Goal: Contribute content: Add original content to the website for others to see

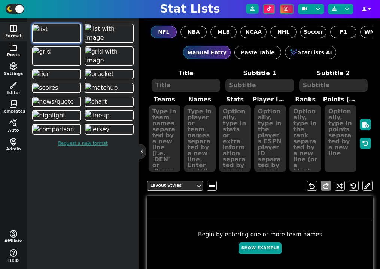
click at [9, 49] on span "folder" at bounding box center [13, 47] width 9 height 9
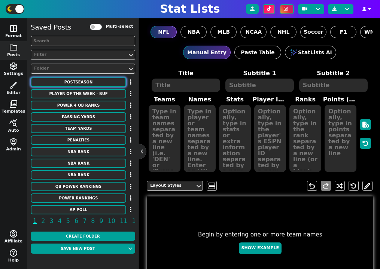
click at [97, 84] on button "POSTSEASON" at bounding box center [78, 81] width 95 height 9
type textarea "POSTSEASON"
type textarea "2025"
type textarea "det cle sea bos nyy tor cin lad phi sd chc mil"
type textarea "6 3 2 5 4 1 6 3 2 5 4 1"
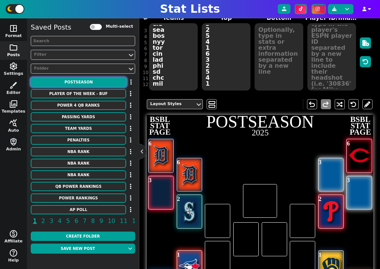
scroll to position [120, 0]
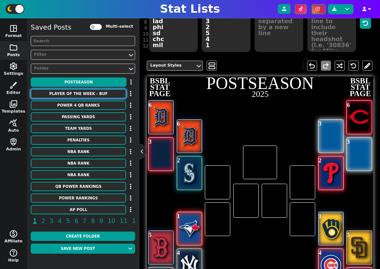
click at [90, 95] on button "PLAYER OF THE WEEK - BUF" at bounding box center [78, 93] width 95 height 9
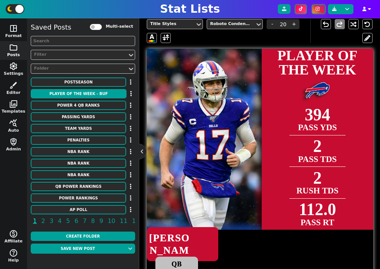
scroll to position [181, 0]
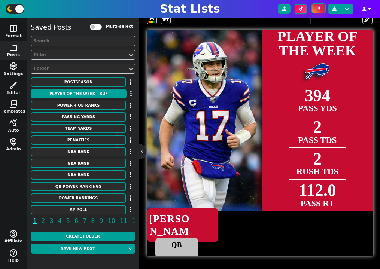
click at [319, 10] on icon at bounding box center [318, 8] width 4 height 4
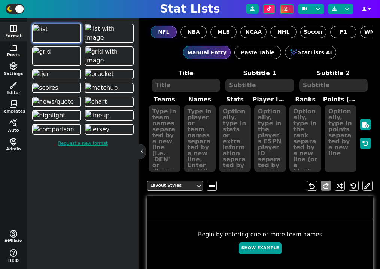
click at [11, 54] on button "folder Posts" at bounding box center [13, 50] width 27 height 19
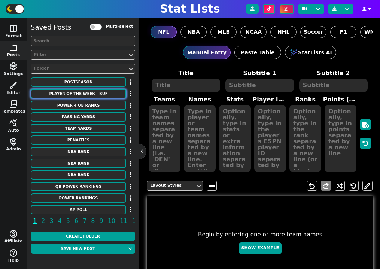
drag, startPoint x: 97, startPoint y: 92, endPoint x: 146, endPoint y: 147, distance: 73.2
click at [97, 92] on button "PLAYER OF THE WEEK - BUF" at bounding box center [78, 93] width 95 height 9
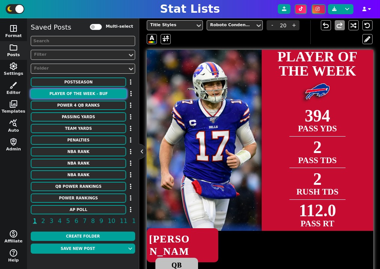
scroll to position [163, 0]
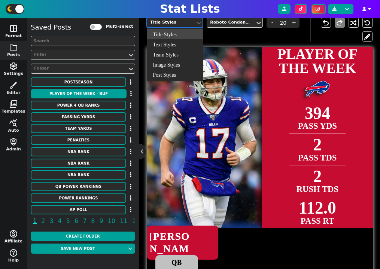
click at [185, 25] on div "Title Styles" at bounding box center [171, 22] width 42 height 6
click at [178, 71] on div "Post Styles" at bounding box center [175, 75] width 56 height 10
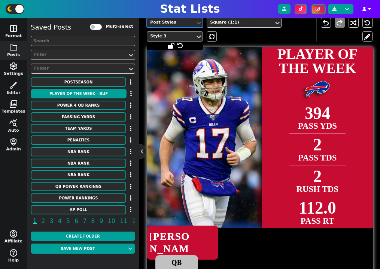
click at [190, 35] on div "Style 3" at bounding box center [171, 36] width 42 height 6
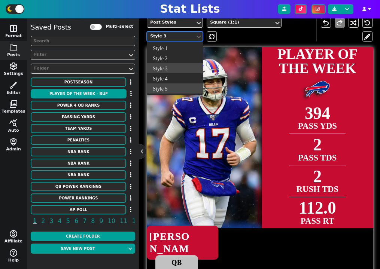
click at [177, 86] on div "Style 5" at bounding box center [175, 88] width 56 height 10
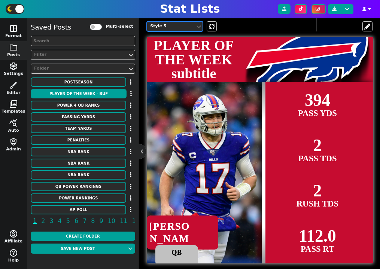
scroll to position [169, 0]
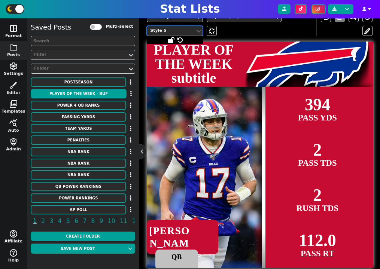
click at [185, 31] on div "Style 5" at bounding box center [171, 31] width 42 height 6
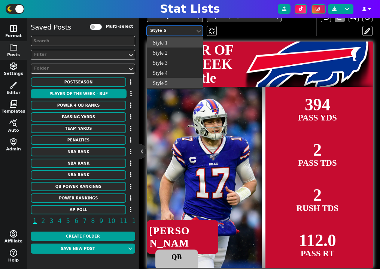
click at [179, 43] on div "Style 1" at bounding box center [175, 42] width 56 height 10
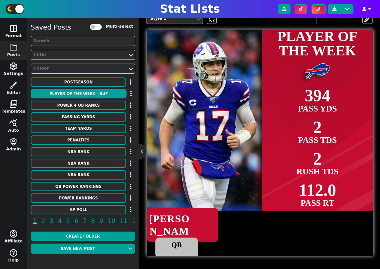
scroll to position [154, 0]
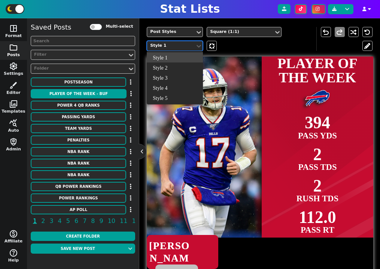
click at [176, 45] on div "Style 1" at bounding box center [171, 46] width 42 height 6
click at [177, 98] on div "Style 5" at bounding box center [175, 98] width 56 height 10
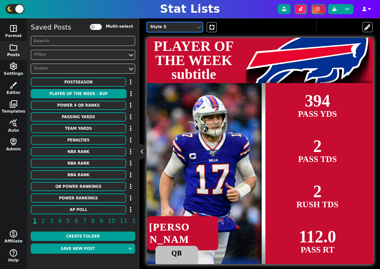
scroll to position [181, 0]
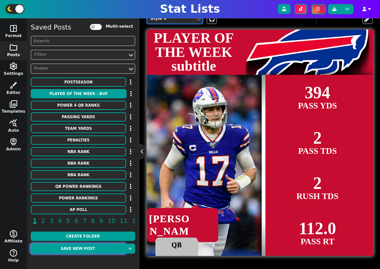
click at [85, 247] on button "Save new post" at bounding box center [78, 249] width 94 height 10
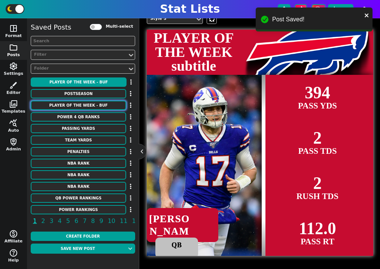
click at [99, 105] on button "PLAYER OF THE WEEK - BUF" at bounding box center [78, 105] width 95 height 9
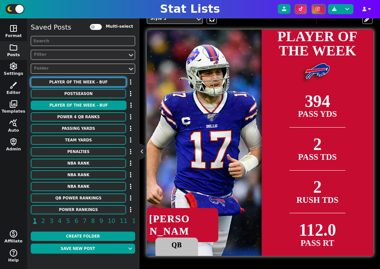
click at [91, 83] on button "PLAYER OF THE WEEK - BUF" at bounding box center [78, 81] width 95 height 9
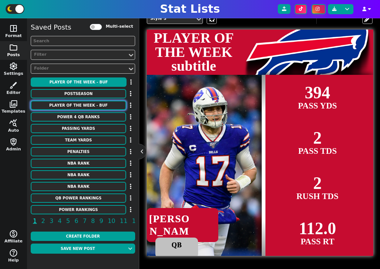
click at [76, 106] on button "PLAYER OF THE WEEK - BUF" at bounding box center [78, 105] width 95 height 9
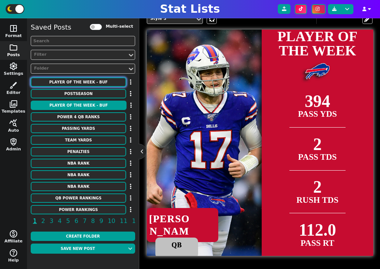
click at [91, 80] on button "PLAYER OF THE WEEK - BUF" at bounding box center [78, 81] width 95 height 9
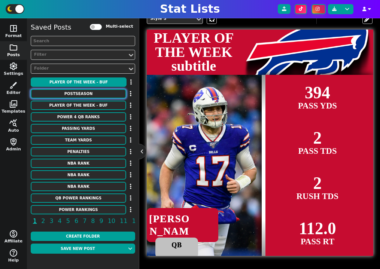
click at [87, 90] on button "POSTSEASON" at bounding box center [78, 93] width 95 height 9
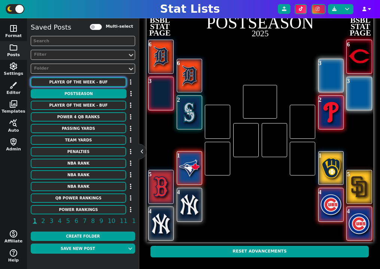
click at [88, 83] on button "PLAYER OF THE WEEK - BUF" at bounding box center [78, 81] width 95 height 9
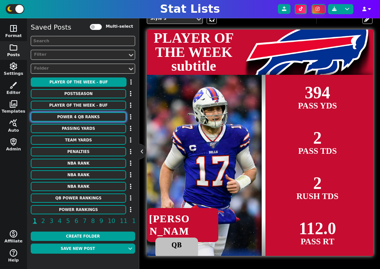
click at [90, 118] on button "POWER 4 QB RANKS" at bounding box center [78, 116] width 95 height 9
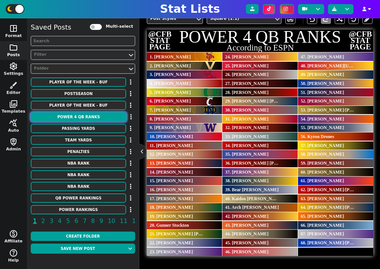
scroll to position [167, 0]
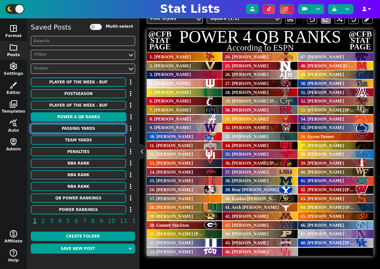
click at [85, 128] on button "Passing Yards" at bounding box center [78, 128] width 95 height 9
type textarea "Passing Yards"
type textarea "2025"
type textarea "DAL LAR IND LAC GB NE BUF LV KC DET CHI ATL SEA TB [MEDICAL_DATA] DEN JAX HOU C…"
type textarea "[PERSON_NAME] [PERSON_NAME] [PERSON_NAME] [PERSON_NAME] [PERSON_NAME] [PERSON_N…"
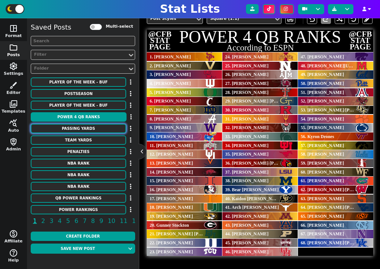
type textarea "1119 1114 1078 1063 1000 988 964 948 939 929 927 918 905 904 869 861 845 832 81…"
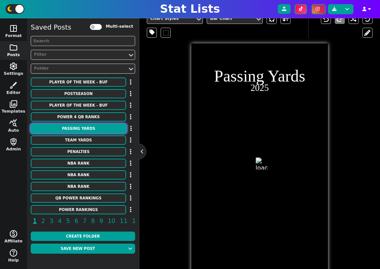
scroll to position [181, 0]
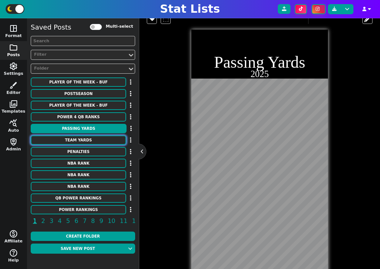
click at [85, 138] on button "Team Yards" at bounding box center [78, 139] width 95 height 9
type textarea "Team Yards"
type textarea "Per Game"
type textarea "Cowboys Bills Colts Rams 49ers Lions Falcons Chargers Broncos Jaguars Packers C…"
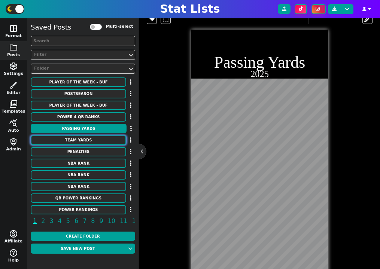
type textarea "404.3 404.0 397.3 388.3 368.0 365.0 362.8 356.3 354.5 348.5 347.3 339.0 338.0 3…"
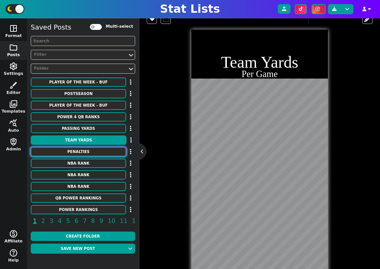
click at [84, 152] on button "Penalties" at bounding box center [78, 151] width 95 height 9
type textarea "Penalties"
type textarea "2025"
type textarea "Jaguars Vikings Packers Saints Giants Titans Bears Patriots Cardinals Jets Cowb…"
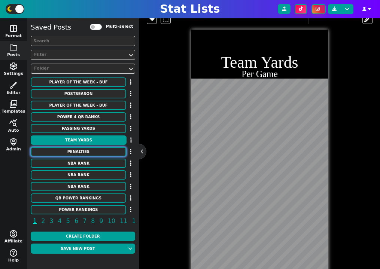
type textarea "38 37 35 35 35 35 34 34 33 32 31 31 31 30 30 30 29 29 28 27 25 25 25 25 24 24 2…"
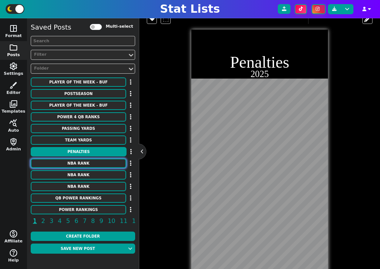
click at [82, 164] on button "NBA RANK" at bounding box center [78, 163] width 95 height 9
type textarea "NBA RANK"
type textarea "By Team"
type textarea "Nuggets Thunder Knicks Hawks Timberwolves Spurs Warriors Rockets Cavaliers Mave…"
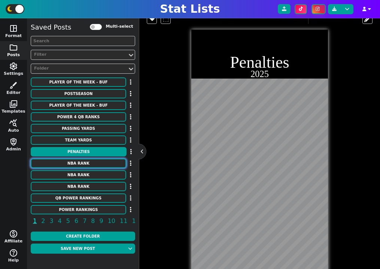
type textarea "6 6 6 6 5 4 4 4 4 4 4 4 4 4 3 3 3 3 3 3 3 3 2 2 2 2 1 1 1 0"
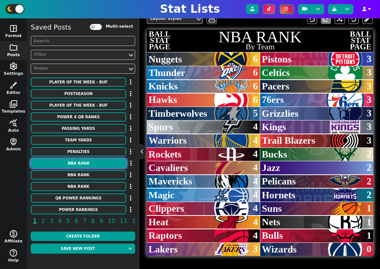
scroll to position [167, 0]
click at [83, 178] on button "NBA RANK" at bounding box center [78, 174] width 95 height 9
type textarea "Ranking players for the 2025-26 season acc. to ESPN"
type textarea "Warriors Mavericks Thunder 76ers Hawks Thunder Bucks Pelicans Magic Lakers Peli…"
type textarea "[PERSON_NAME] [PERSON_NAME] [PERSON_NAME] [PERSON_NAME] [PERSON_NAME] [PERSON_N…"
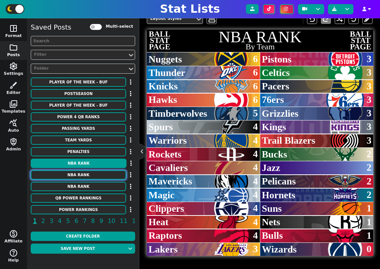
type textarea "51 52 53 54 55 56 57 58 59 60 61 62 63 64 65 66 67 68 69 70 71 72 73 74 75 76 7…"
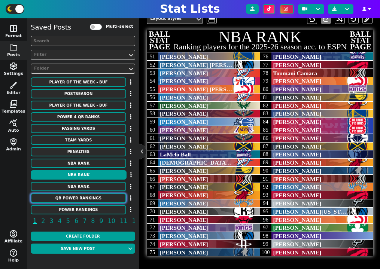
click at [79, 198] on button "QB POWER RANKINGS" at bounding box center [78, 197] width 95 height 9
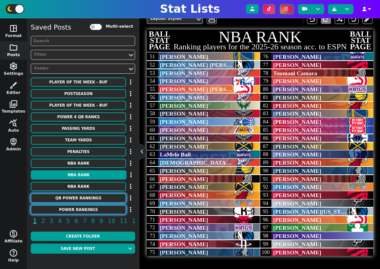
type textarea "QB POWER RANKINGS"
type textarea "According to CBS"
type textarea "TCU LSU Penn State [US_STATE] State [US_STATE] State [US_STATE] [GEOGRAPHIC_DAT…"
type textarea "1. [PERSON_NAME] 2. [PERSON_NAME] 3. [PERSON_NAME] 4. [PERSON_NAME] 5. [PERSON_…"
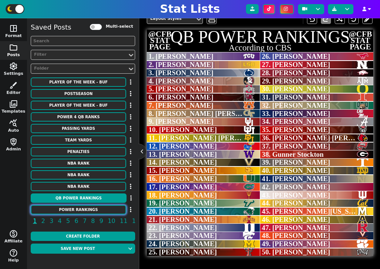
click at [79, 210] on button "Power Rankings" at bounding box center [78, 209] width 95 height 9
type textarea "Power Rankings"
type textarea "According to [DOMAIN_NAME]"
type textarea "Eagles Ravens Bills Chiefs Lions Packers Buccaneers Commanders Broncos Bengals …"
type textarea "1 2 3 4 5 6 7 8 9 10 11 12 13 14 15 16 17 18 19 20 21 22 23 24 25 26 27 28 29 3…"
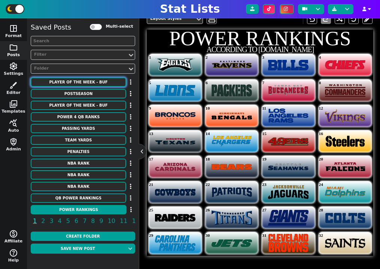
click at [86, 80] on button "PLAYER OF THE WEEK - BUF" at bounding box center [78, 81] width 95 height 9
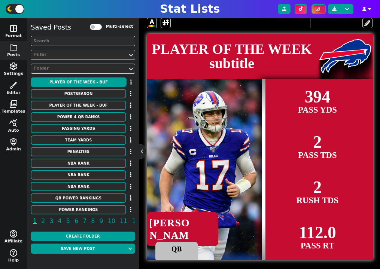
scroll to position [180, 0]
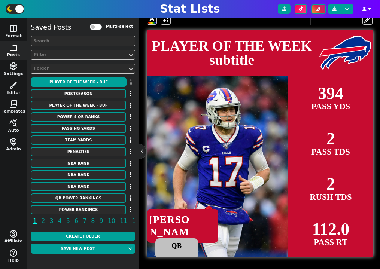
drag, startPoint x: 260, startPoint y: 157, endPoint x: 287, endPoint y: 161, distance: 26.8
click at [287, 161] on div at bounding box center [286, 166] width 3 height 181
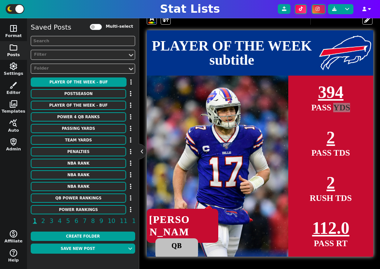
scroll to position [181, 0]
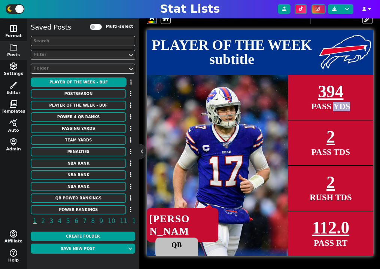
click at [260, 144] on img at bounding box center [233, 165] width 322 height 181
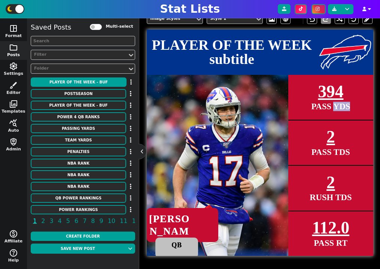
scroll to position [167, 0]
click at [312, 135] on span "2 PASS TDS" at bounding box center [330, 144] width 85 height 46
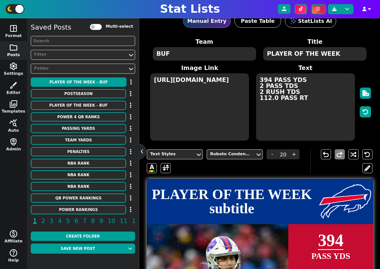
scroll to position [8, 0]
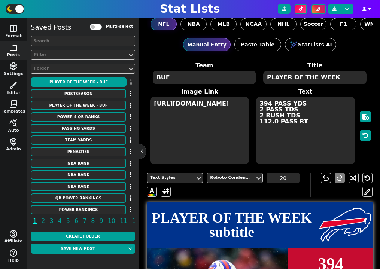
click at [292, 79] on textarea "PLAYER OF THE WEEK" at bounding box center [314, 77] width 103 height 13
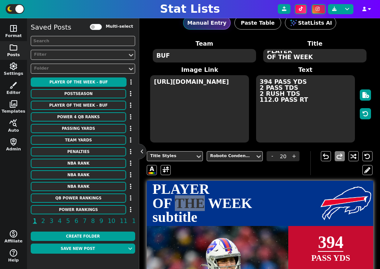
scroll to position [37, 0]
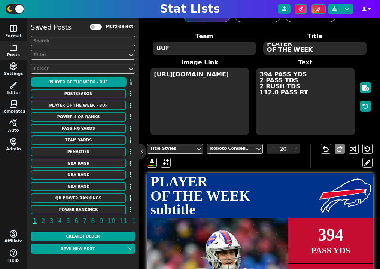
click at [273, 191] on span "PLAYER OF THE WEEK subtitle" at bounding box center [232, 196] width 170 height 42
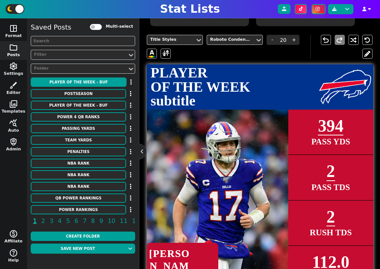
scroll to position [181, 0]
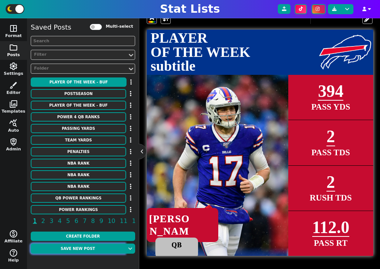
click at [84, 250] on button "Save new post" at bounding box center [78, 249] width 94 height 10
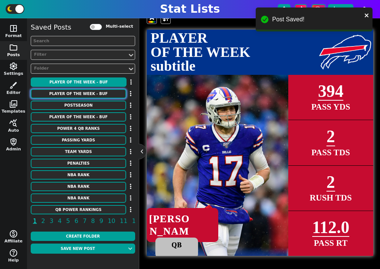
click at [110, 94] on button "PLAYER OF THE WEEK - BUF" at bounding box center [78, 93] width 95 height 9
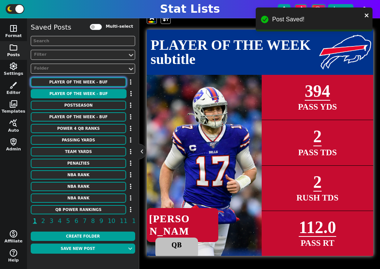
click at [101, 82] on button "PLAYER OF THE WEEK - BUF" at bounding box center [78, 81] width 95 height 9
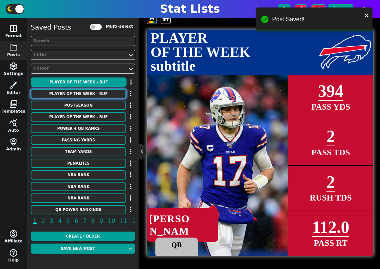
click at [100, 90] on button "PLAYER OF THE WEEK - BUF" at bounding box center [78, 93] width 95 height 9
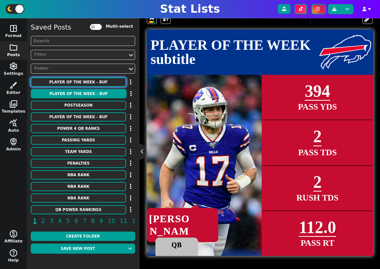
click at [91, 85] on button "PLAYER OF THE WEEK - BUF" at bounding box center [78, 81] width 95 height 9
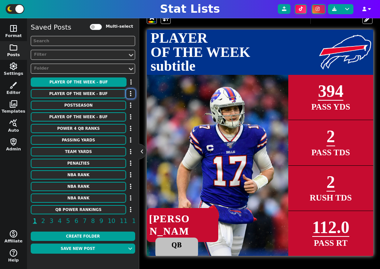
click at [131, 95] on icon "button" at bounding box center [130, 94] width 1 height 6
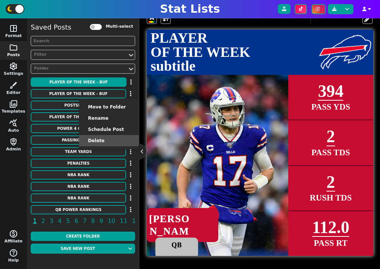
click at [118, 136] on li "Delete" at bounding box center [109, 140] width 60 height 11
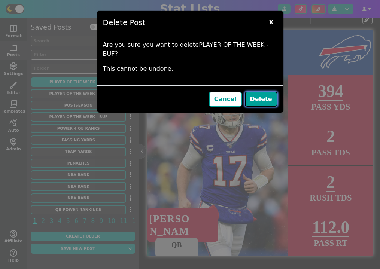
click at [269, 95] on button "Delete" at bounding box center [261, 99] width 33 height 15
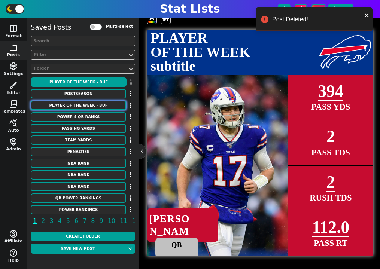
click at [93, 107] on button "PLAYER OF THE WEEK - BUF" at bounding box center [78, 105] width 95 height 9
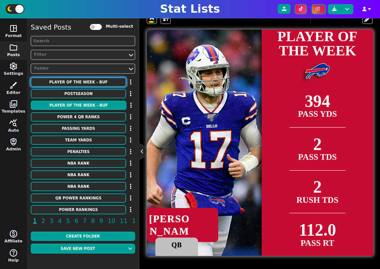
click at [97, 83] on button "PLAYER OF THE WEEK - BUF" at bounding box center [78, 81] width 95 height 9
type textarea "PLAYER OF THE WEEK"
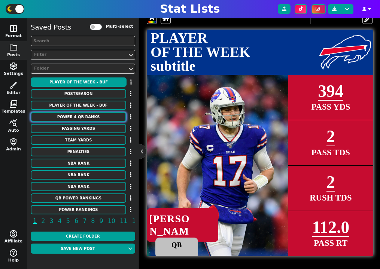
click at [95, 117] on button "POWER 4 QB RANKS" at bounding box center [78, 116] width 95 height 9
type input "20"
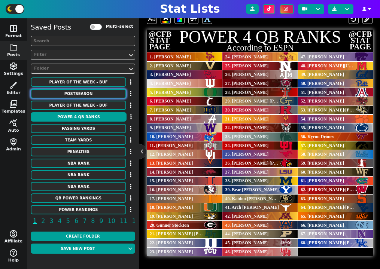
click at [92, 95] on button "POSTSEASON" at bounding box center [78, 93] width 95 height 9
type textarea "POSTSEASON"
type textarea "2025"
type textarea "det cle sea bos nyy tor cin lad phi sd chc mil"
type textarea "6 3 2 5 4 1 6 3 2 5 4 1"
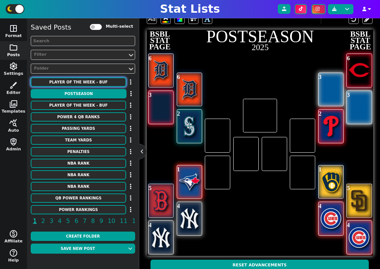
click at [92, 84] on button "PLAYER OF THE WEEK - BUF" at bounding box center [78, 81] width 95 height 9
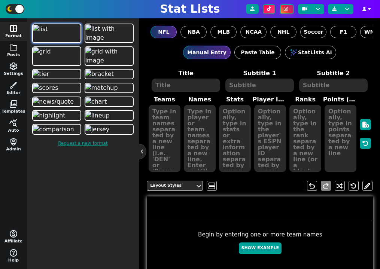
click at [11, 49] on span "folder" at bounding box center [13, 47] width 9 height 9
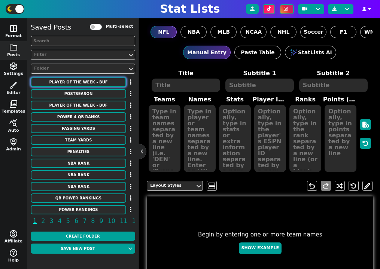
click at [89, 81] on button "PLAYER OF THE WEEK - BUF" at bounding box center [78, 81] width 95 height 9
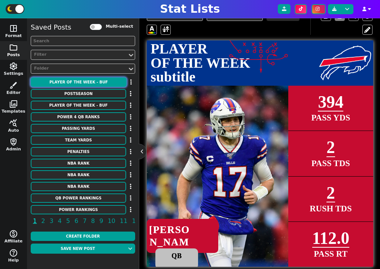
scroll to position [181, 0]
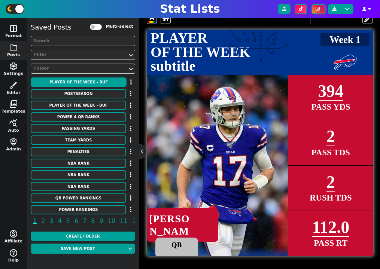
click at [174, 46] on icon at bounding box center [260, 48] width 226 height 45
click at [175, 39] on icon at bounding box center [260, 48] width 226 height 45
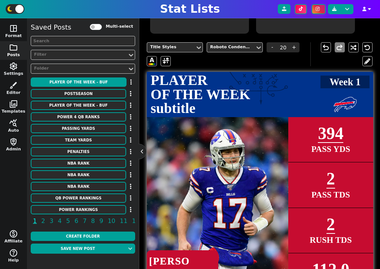
scroll to position [133, 0]
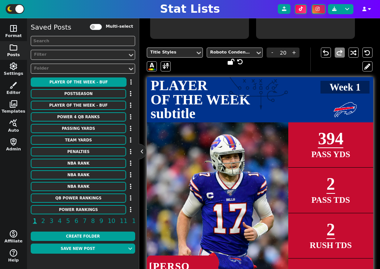
click at [243, 52] on div "Roboto Condensed" at bounding box center [231, 52] width 42 height 6
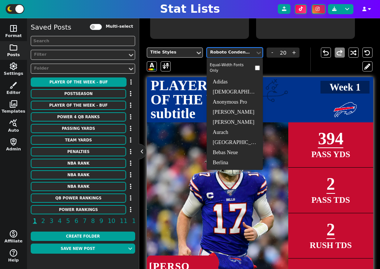
click at [244, 52] on div "Roboto Condensed" at bounding box center [231, 52] width 42 height 6
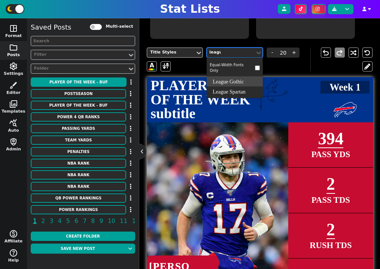
type input "league"
click at [241, 91] on div "League Spartan" at bounding box center [235, 91] width 56 height 10
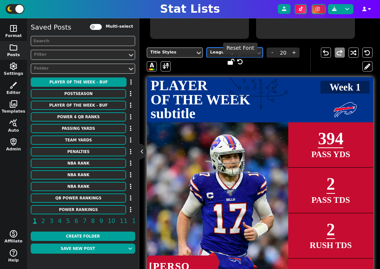
click at [241, 61] on icon at bounding box center [240, 62] width 6 height 6
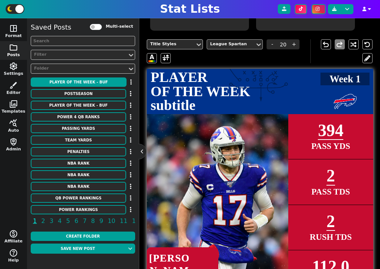
scroll to position [125, 0]
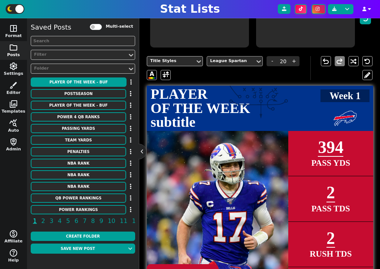
click at [253, 60] on div at bounding box center [230, 61] width 43 height 8
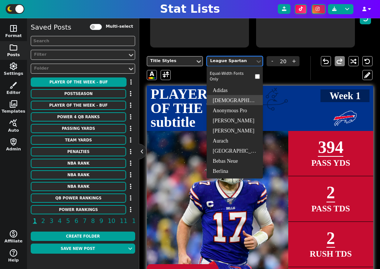
click at [238, 101] on div "American Captain" at bounding box center [235, 100] width 56 height 10
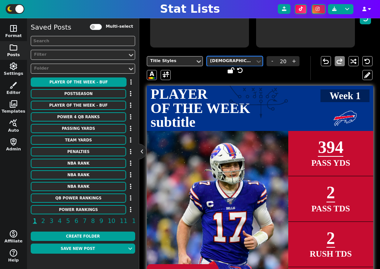
click at [239, 62] on div "American Captain" at bounding box center [231, 61] width 42 height 6
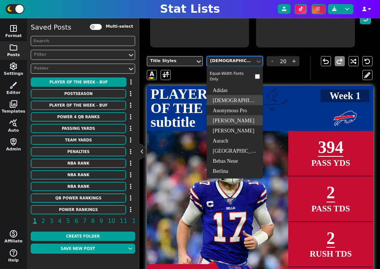
click at [235, 121] on div "Anton" at bounding box center [235, 120] width 56 height 10
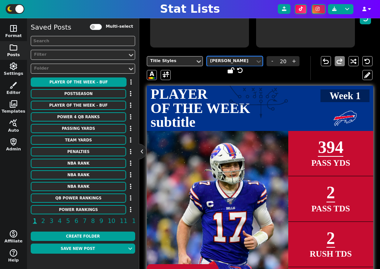
click at [246, 58] on div "Anton" at bounding box center [231, 61] width 42 height 6
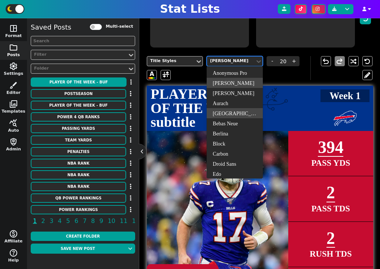
scroll to position [44, 0]
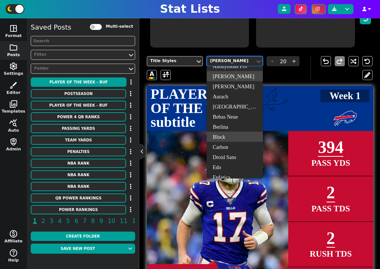
click at [240, 137] on div "Block" at bounding box center [235, 137] width 56 height 10
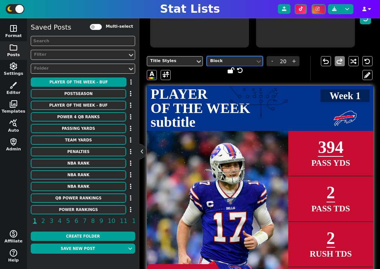
click at [238, 62] on div "Block" at bounding box center [231, 61] width 42 height 6
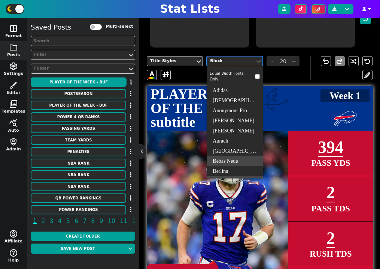
scroll to position [27, 0]
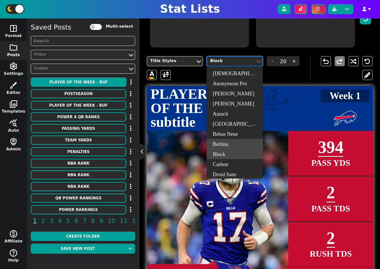
click at [293, 130] on div "PLAYER OF THE WEEK subtitle Week 1" at bounding box center [260, 108] width 226 height 45
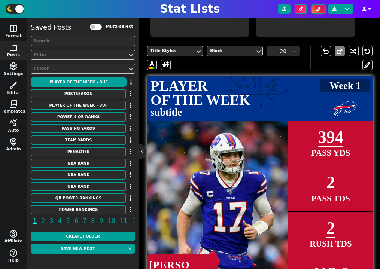
scroll to position [135, 0]
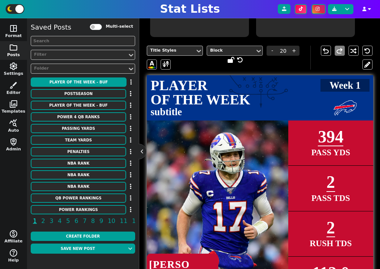
click at [228, 47] on div at bounding box center [230, 51] width 43 height 8
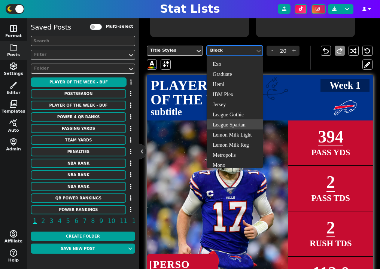
scroll to position [161, 0]
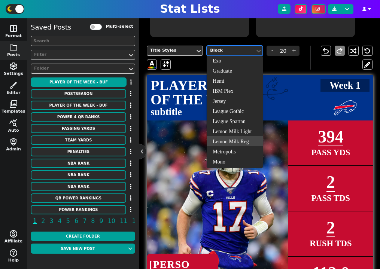
click at [235, 139] on div "Lemon Milk Reg" at bounding box center [235, 141] width 56 height 10
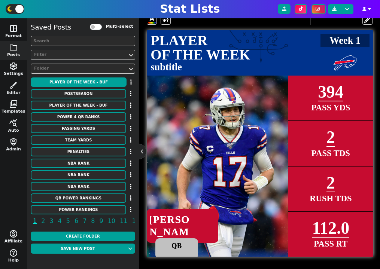
scroll to position [181, 0]
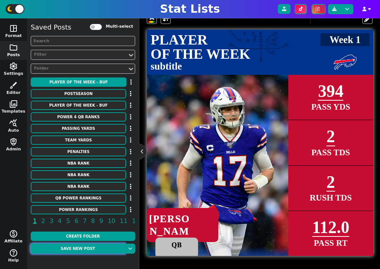
click at [90, 248] on button "Save new post" at bounding box center [78, 249] width 94 height 10
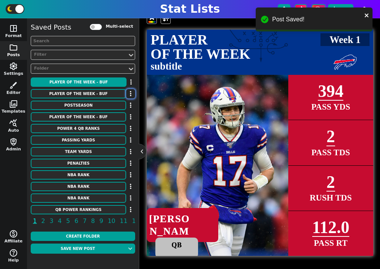
click at [129, 93] on button "button" at bounding box center [130, 93] width 9 height 9
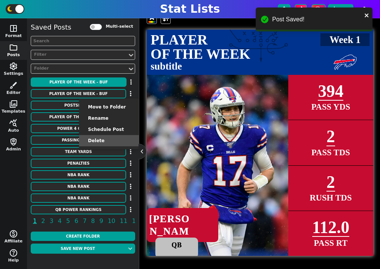
click at [119, 140] on li "Delete" at bounding box center [109, 140] width 60 height 11
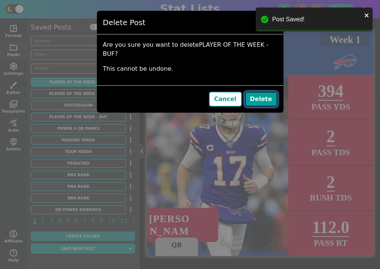
click at [255, 92] on button "Delete" at bounding box center [261, 99] width 33 height 15
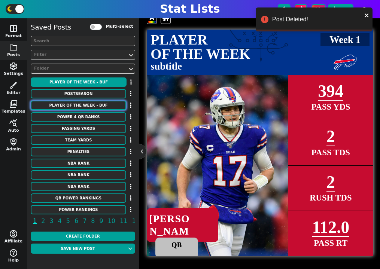
click at [97, 107] on button "PLAYER OF THE WEEK - BUF" at bounding box center [78, 105] width 95 height 9
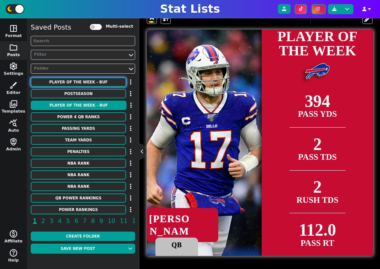
click at [94, 80] on button "PLAYER OF THE WEEK - BUF" at bounding box center [78, 81] width 95 height 9
type textarea "PLAYER OF THE WEEK"
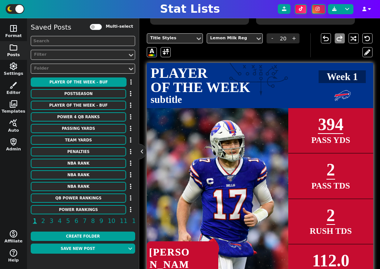
scroll to position [140, 0]
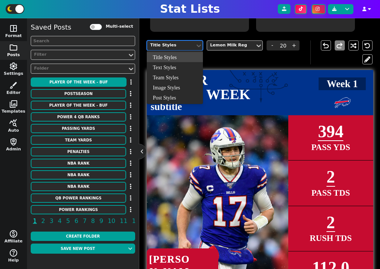
click at [180, 42] on div "Title Styles" at bounding box center [171, 45] width 42 height 6
click at [176, 95] on div "Post Styles" at bounding box center [175, 97] width 56 height 10
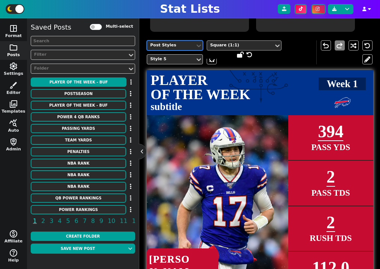
click at [237, 46] on div "Square (1:1)" at bounding box center [240, 45] width 61 height 6
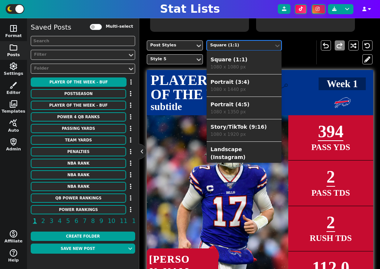
click at [232, 106] on div "Portrait (4:5)" at bounding box center [243, 105] width 67 height 8
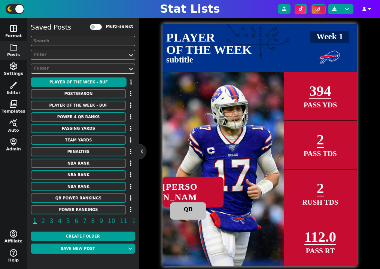
scroll to position [187, 0]
